Goal: Transaction & Acquisition: Obtain resource

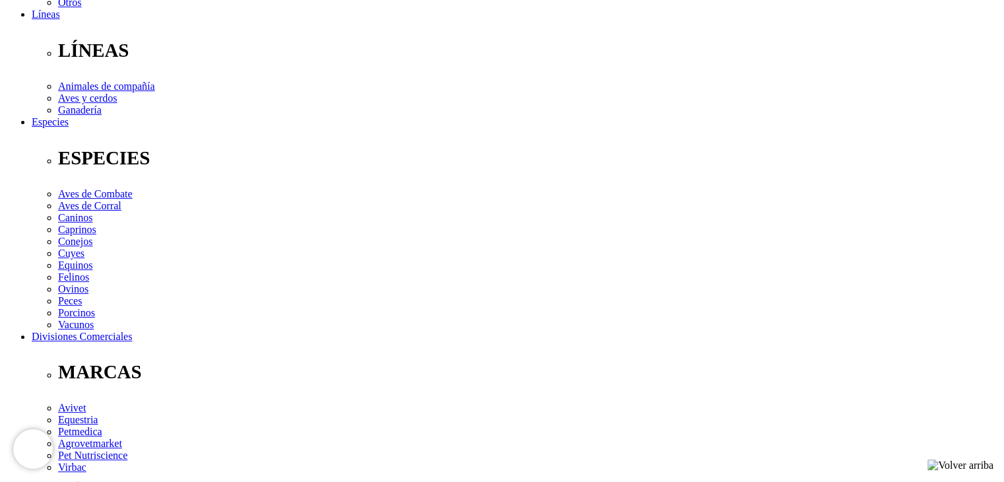
scroll to position [528, 0]
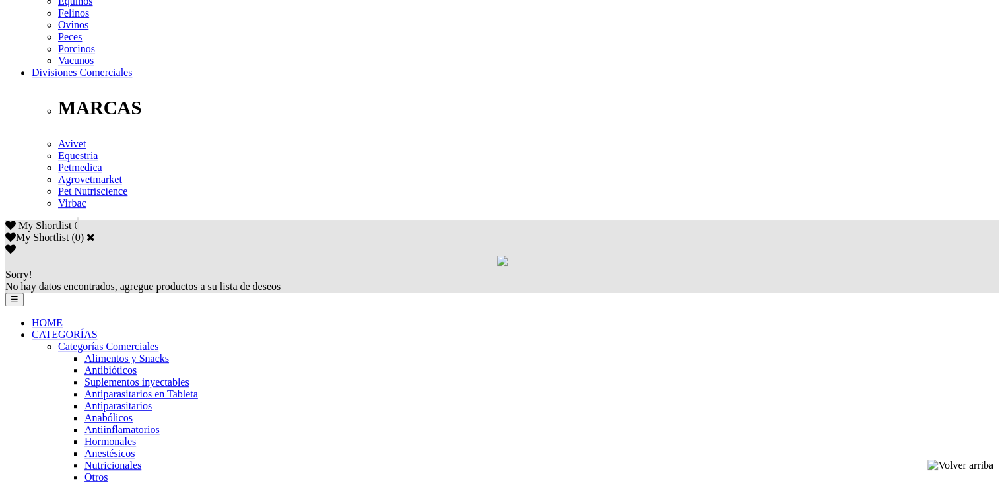
scroll to position [594, 0]
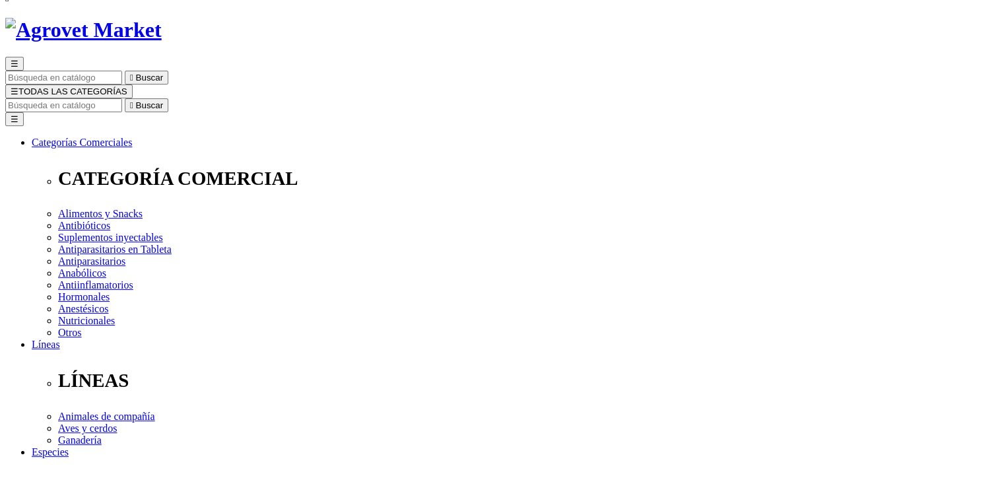
scroll to position [0, 0]
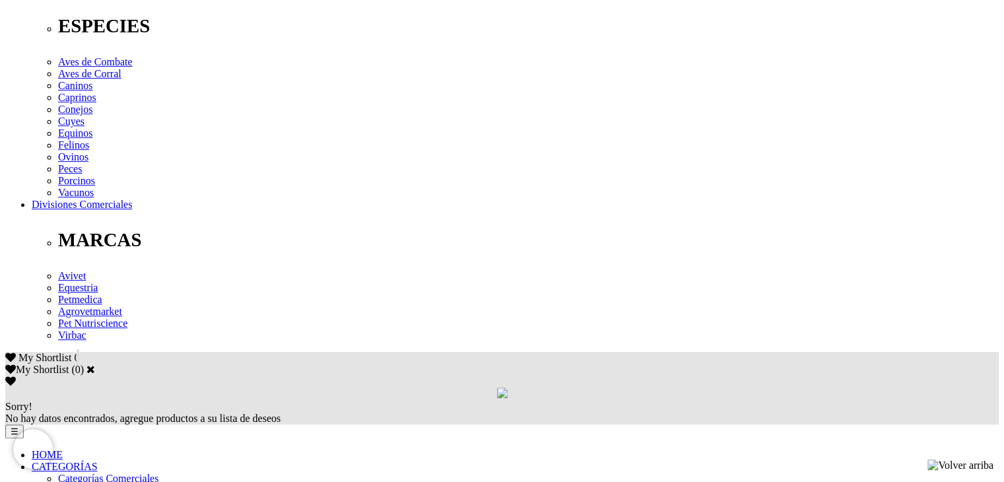
scroll to position [594, 0]
